Goal: Transaction & Acquisition: Subscribe to service/newsletter

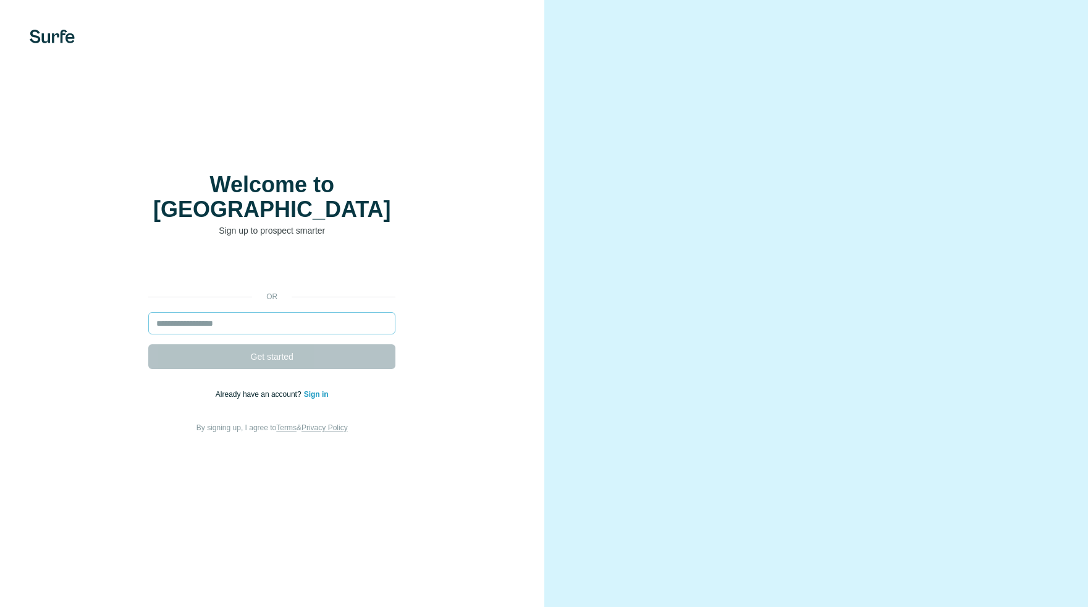
click at [196, 321] on form "Get started" at bounding box center [271, 340] width 247 height 57
click at [210, 326] on form "Get started" at bounding box center [271, 340] width 247 height 57
click at [212, 312] on input "email" at bounding box center [271, 323] width 247 height 22
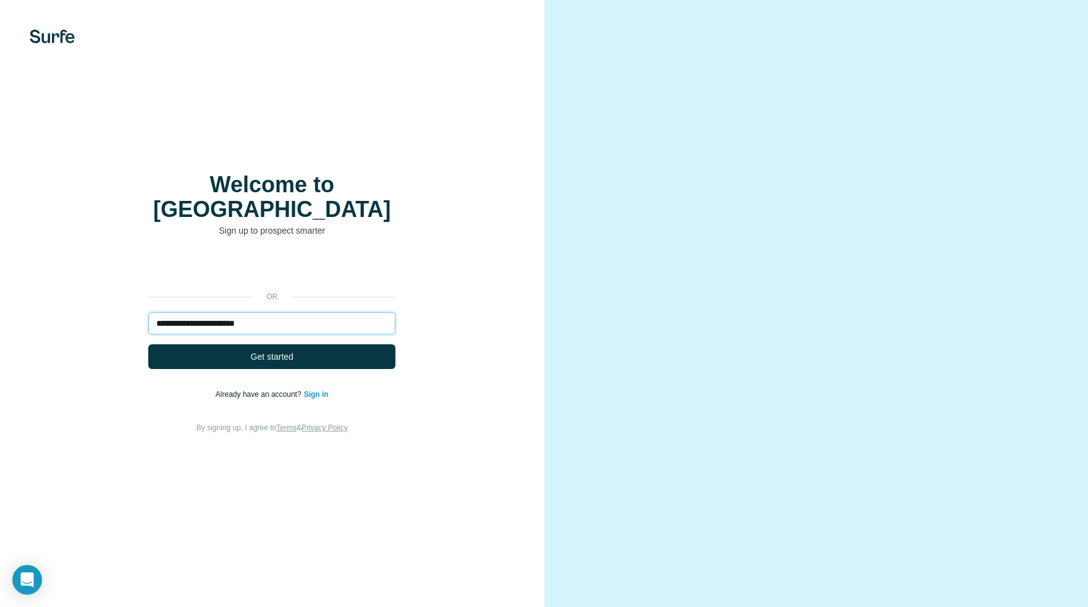
type input "**********"
click at [148, 344] on button "Get started" at bounding box center [271, 356] width 247 height 25
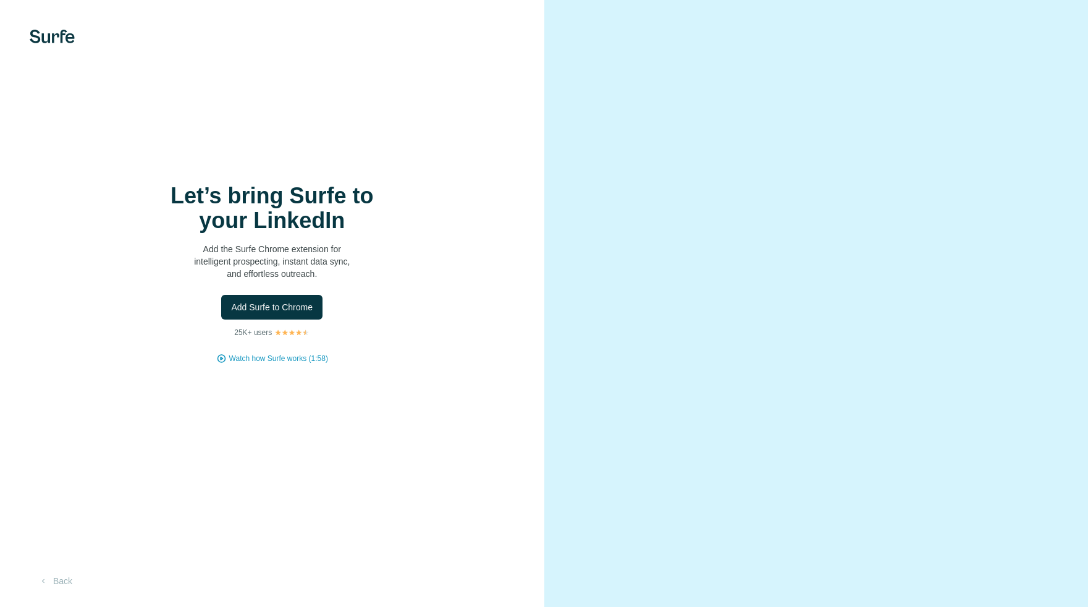
click at [227, 248] on p "Add the Surfe Chrome extension for intelligent prospecting, instant data sync, …" at bounding box center [271, 261] width 247 height 37
click at [65, 583] on button "Back" at bounding box center [55, 581] width 51 height 22
click at [290, 304] on span "Add Surfe to Chrome" at bounding box center [272, 307] width 82 height 12
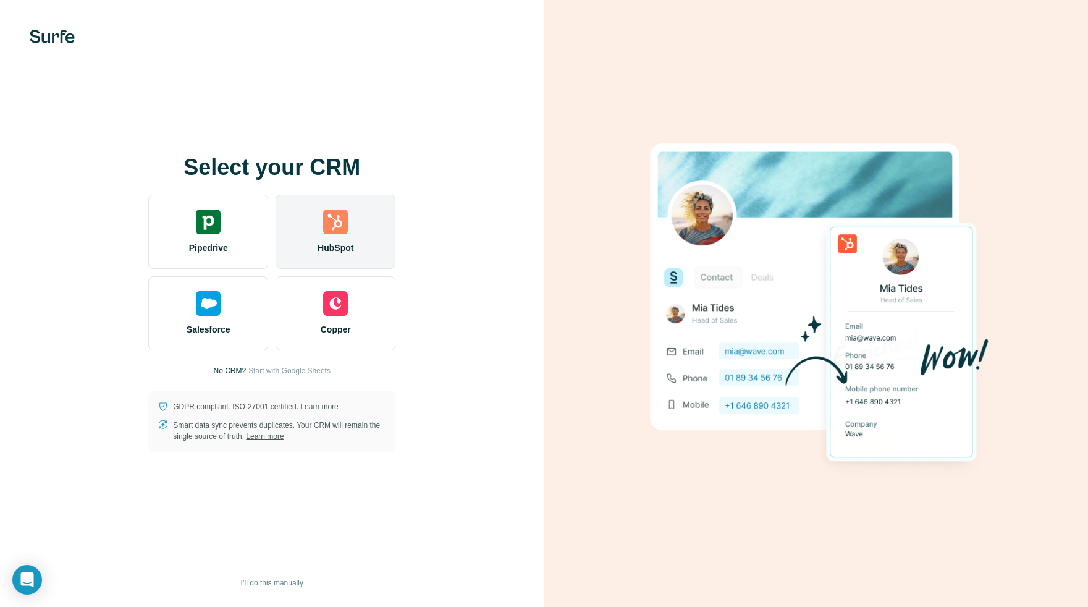
click at [350, 237] on div "HubSpot" at bounding box center [336, 232] width 120 height 74
